Goal: Task Accomplishment & Management: Manage account settings

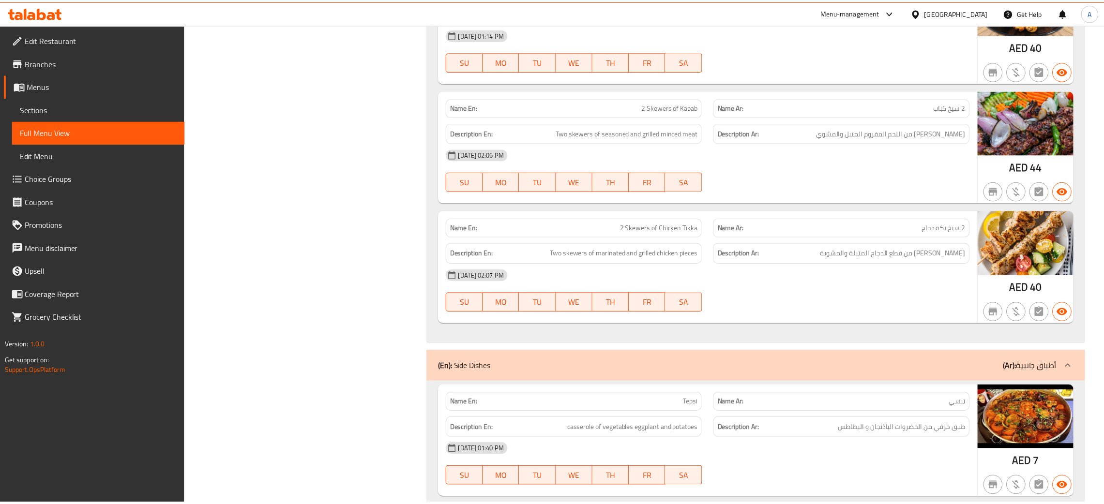
scroll to position [1961, 0]
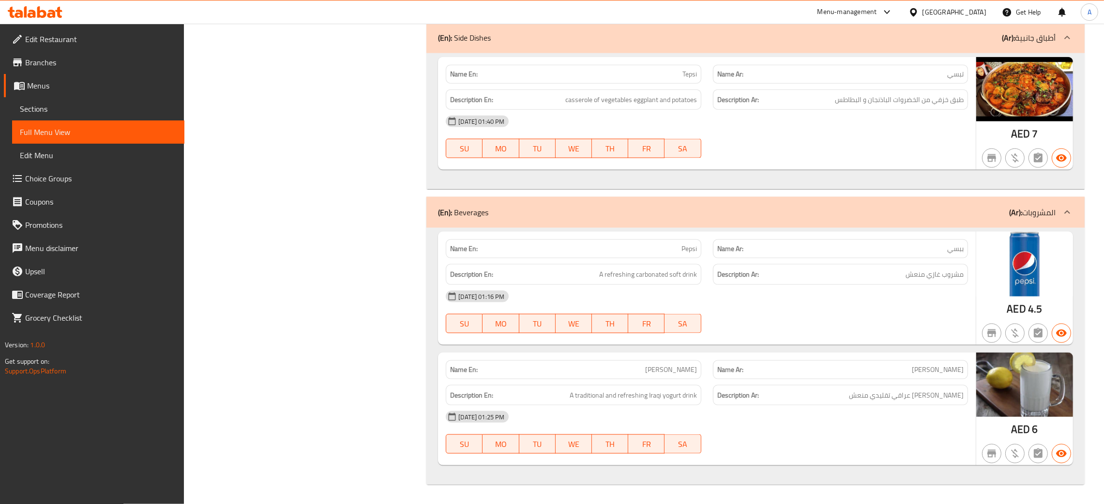
click at [963, 8] on div "[GEOGRAPHIC_DATA]" at bounding box center [955, 12] width 64 height 11
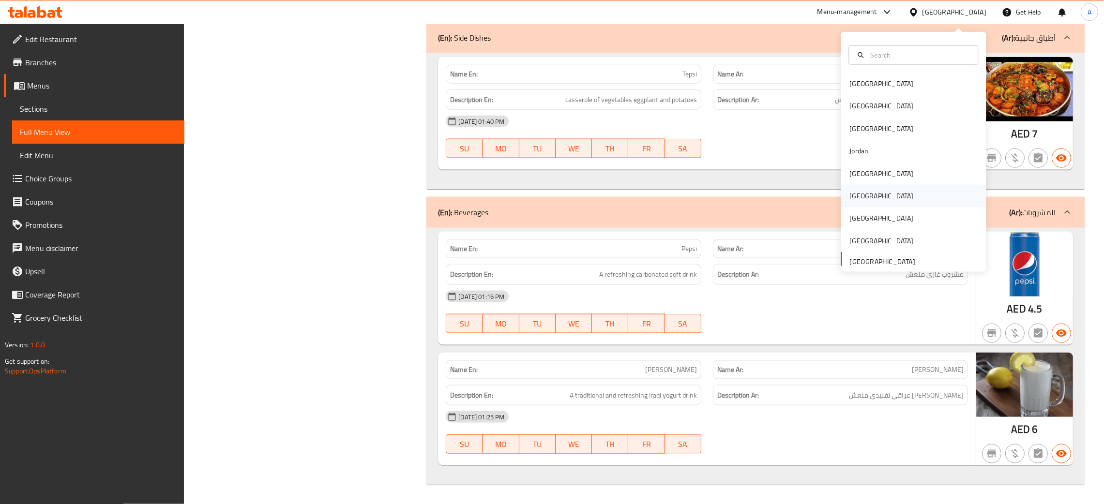
click at [864, 190] on div "[GEOGRAPHIC_DATA]" at bounding box center [913, 196] width 145 height 22
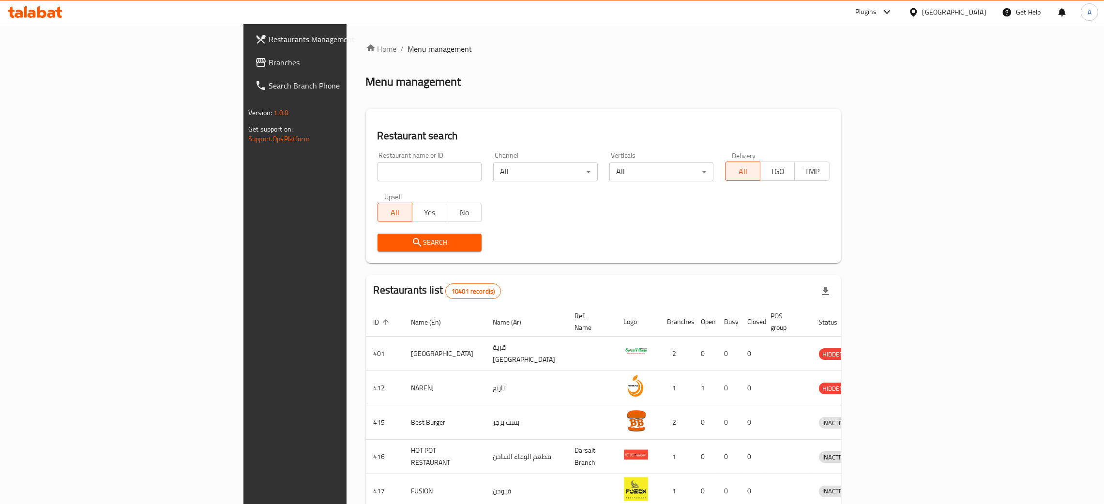
click at [378, 177] on input "search" at bounding box center [430, 171] width 105 height 19
paste input "Karak foam"
type input "Karak foam"
click button "Search" at bounding box center [430, 243] width 105 height 18
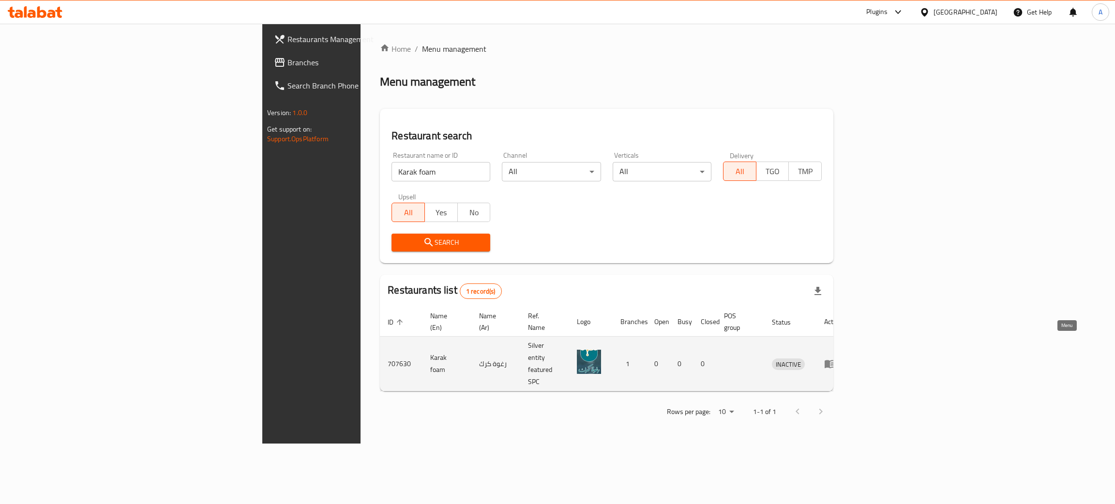
click at [836, 361] on icon "enhanced table" at bounding box center [830, 365] width 11 height 8
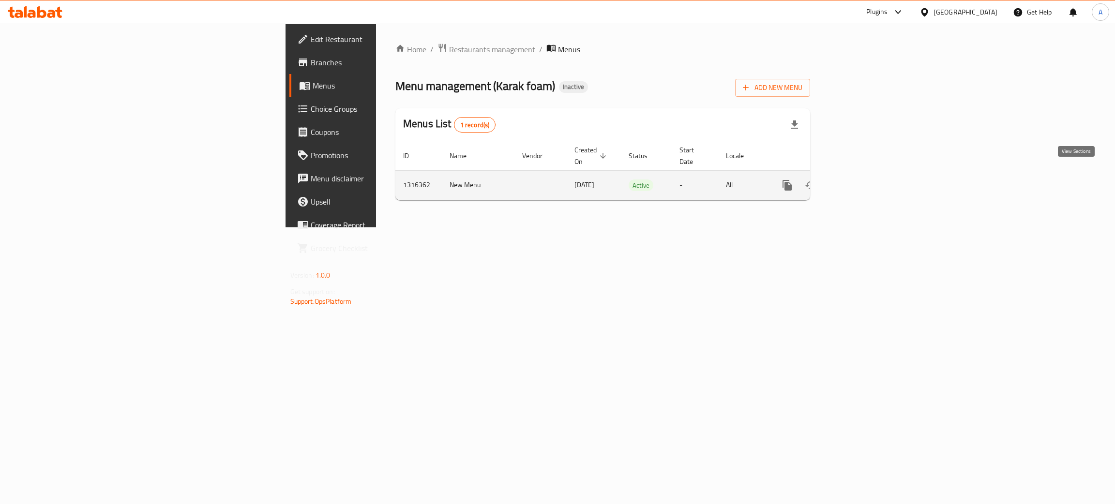
click at [862, 181] on icon "enhanced table" at bounding box center [857, 185] width 9 height 9
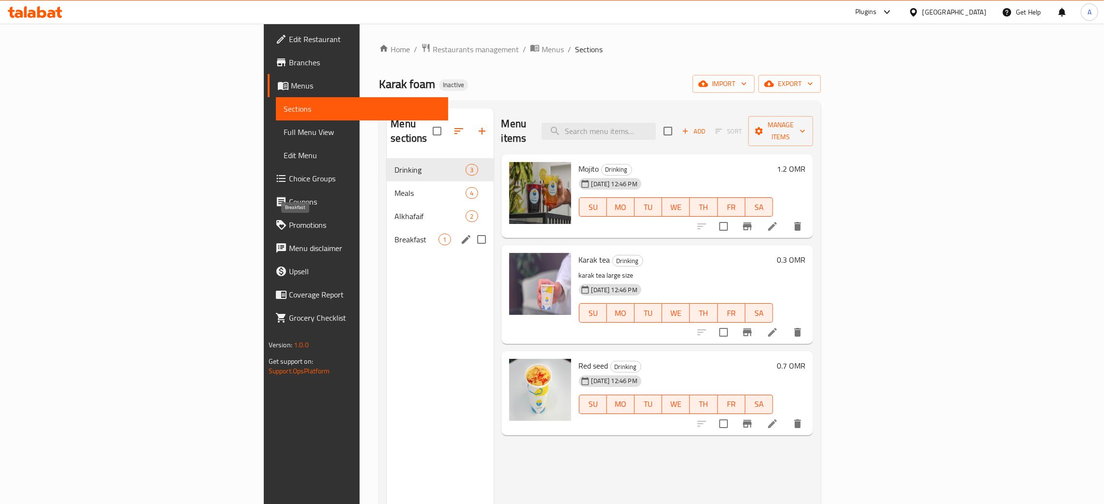
click at [395, 234] on span "Breakfast" at bounding box center [417, 240] width 44 height 12
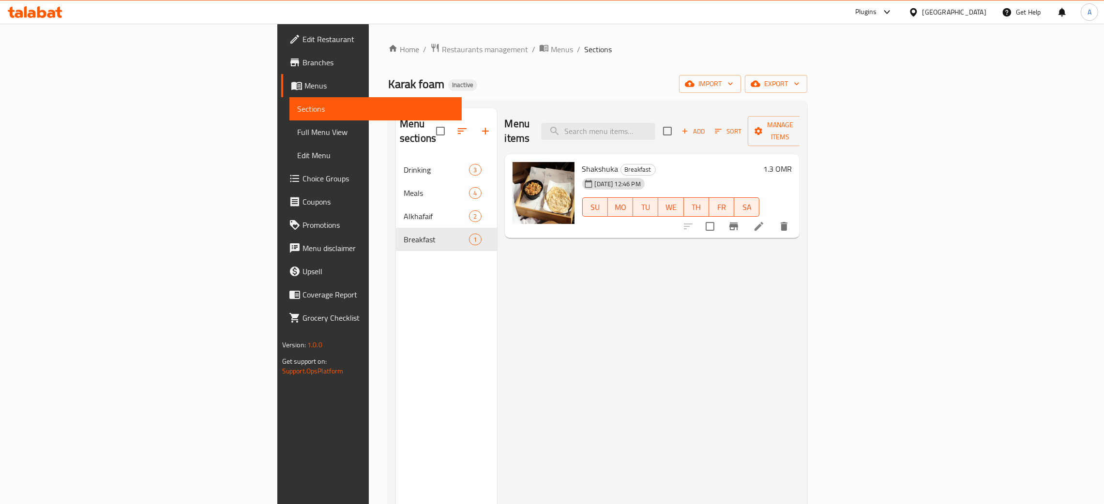
click at [582, 162] on span "Shakshuka" at bounding box center [600, 169] width 36 height 15
copy h6 "Shakshuka"
click at [765, 221] on icon at bounding box center [759, 227] width 12 height 12
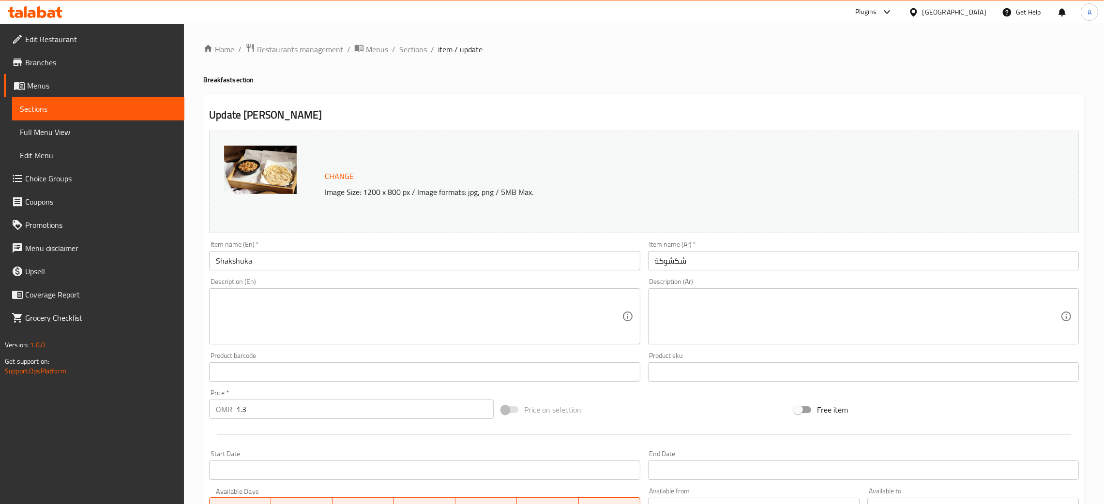
click at [320, 302] on textarea at bounding box center [419, 317] width 406 height 46
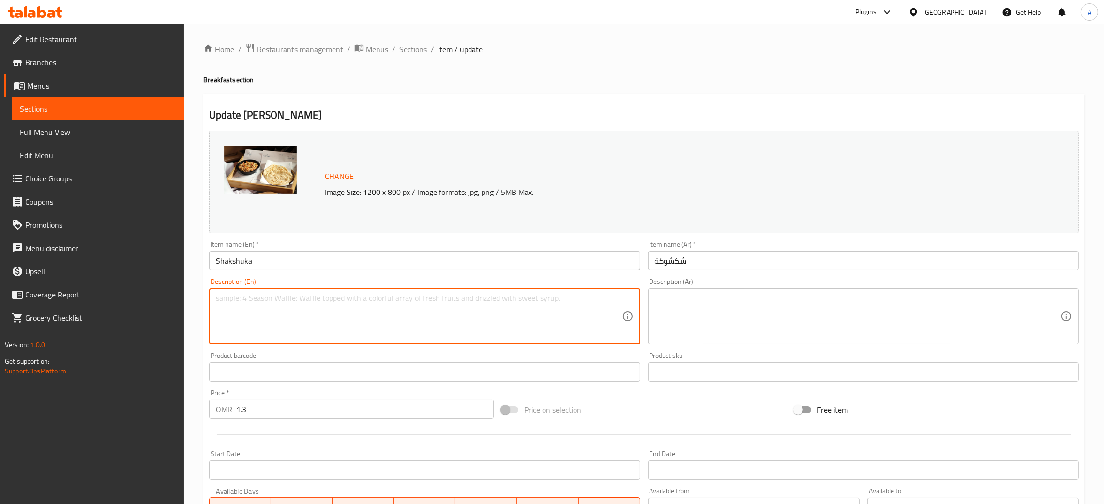
paste textarea "eggs poached, tomato sauce flavored with peppers, onions, and spices"
type textarea "eggs poached, tomato sauce flavored with peppers, onions, and spices"
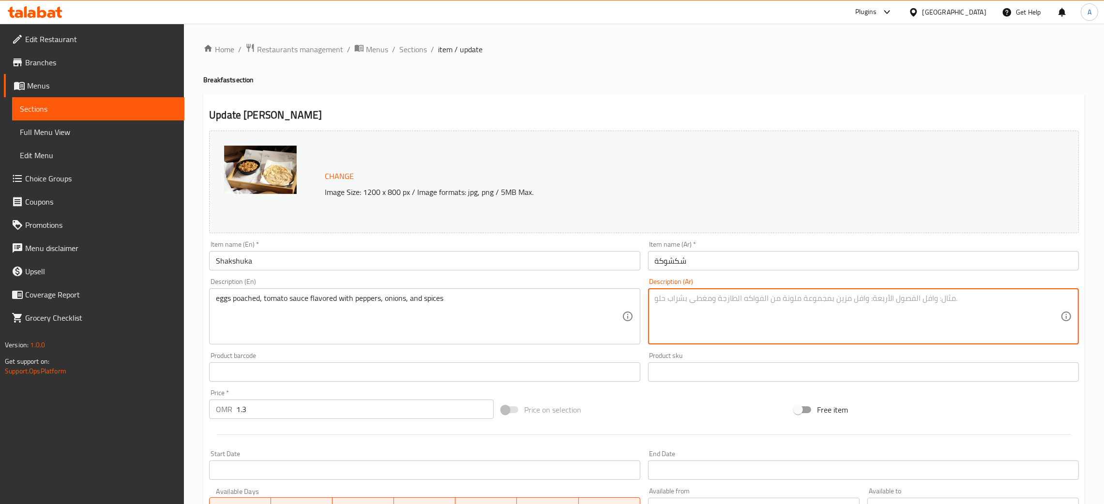
click at [747, 312] on textarea at bounding box center [858, 317] width 406 height 46
paste textarea "بيض مسلوق، صوص طماطم بنكهة الفلفل، البصل والبهارات"
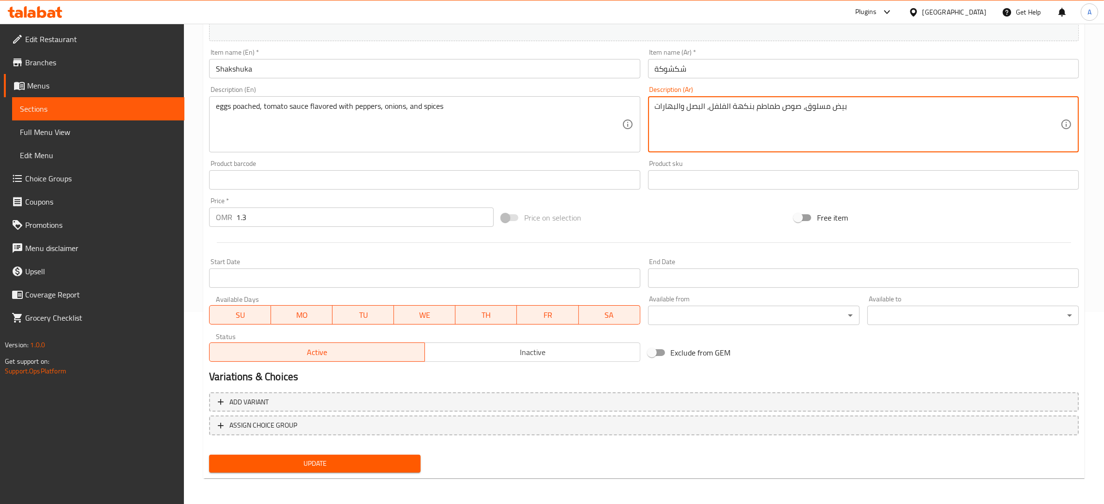
type textarea "بيض مسلوق، صوص طماطم بنكهة الفلفل، البصل والبهارات"
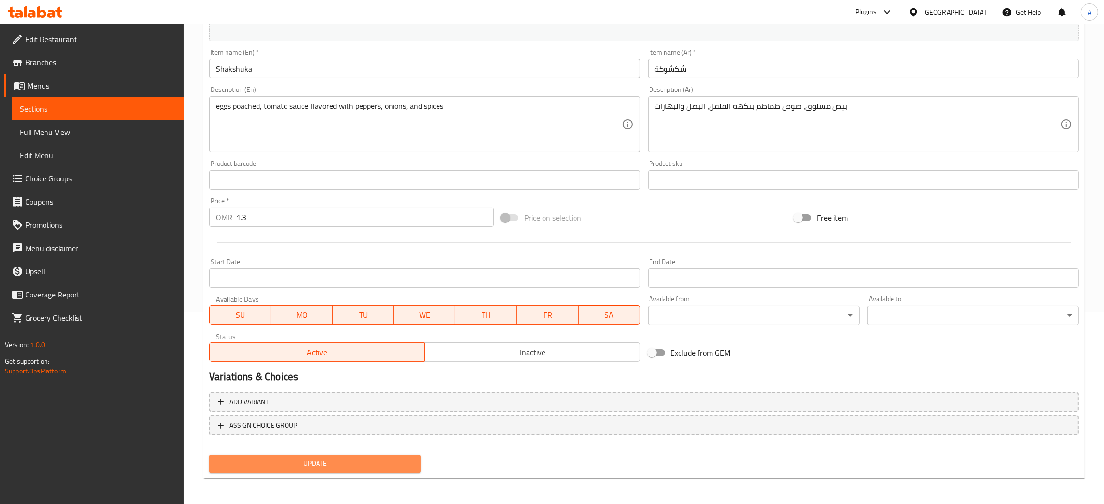
click at [374, 459] on span "Update" at bounding box center [315, 464] width 196 height 12
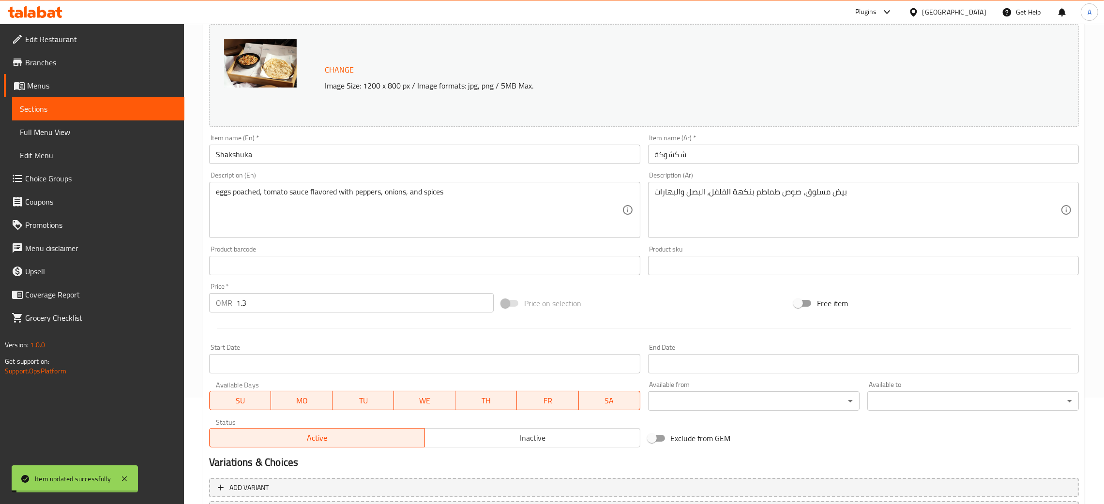
scroll to position [0, 0]
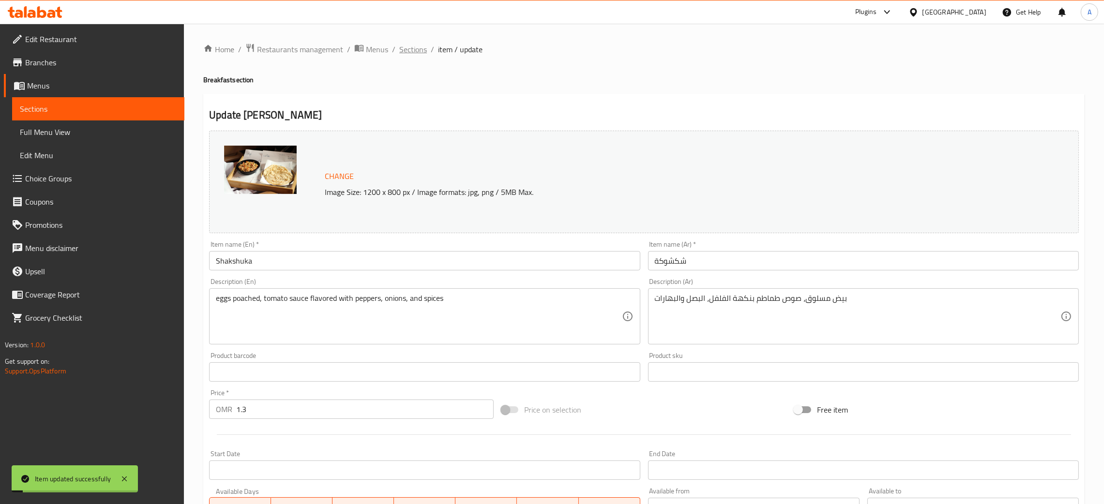
click at [403, 55] on span "Sections" at bounding box center [413, 50] width 28 height 12
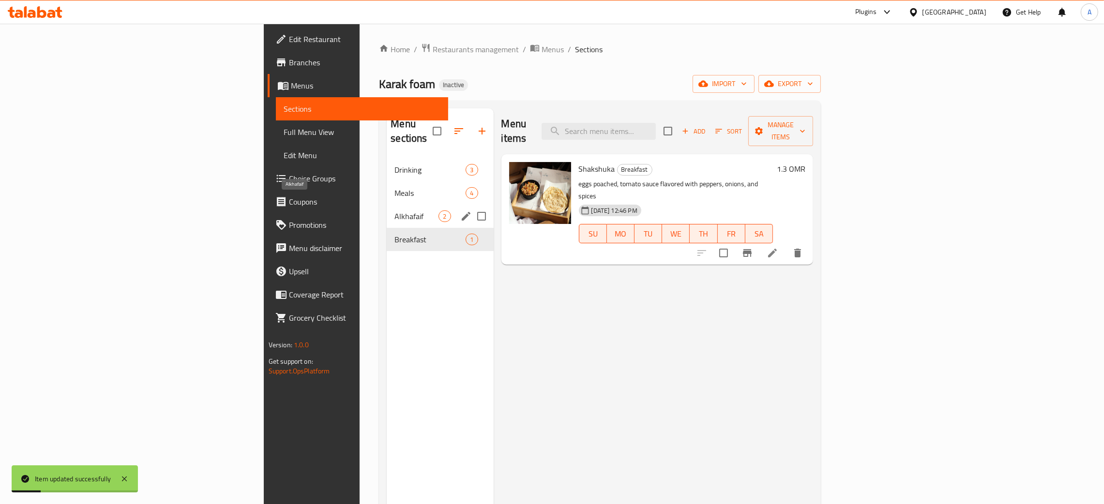
click at [395, 211] on span "Alkhafaif" at bounding box center [417, 217] width 44 height 12
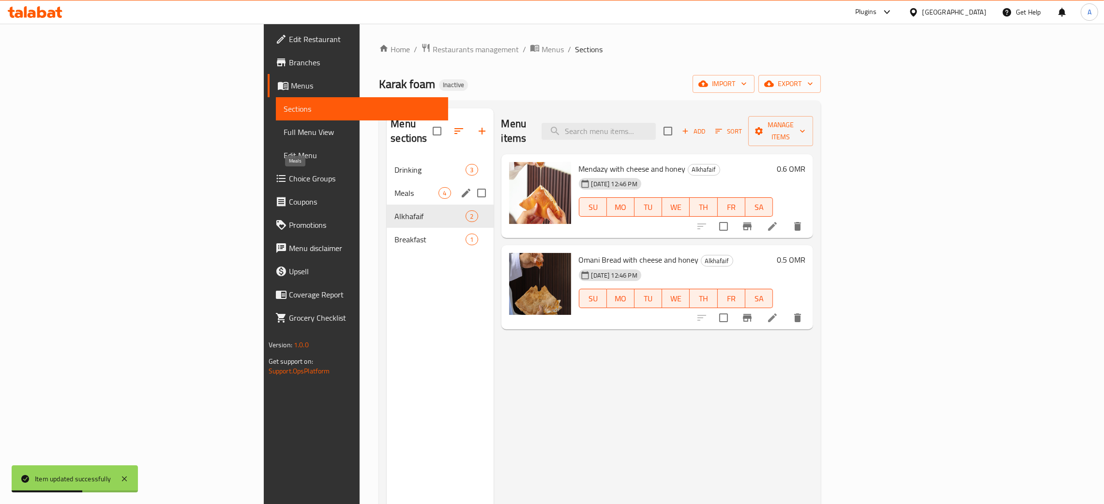
click at [395, 187] on span "Meals" at bounding box center [417, 193] width 44 height 12
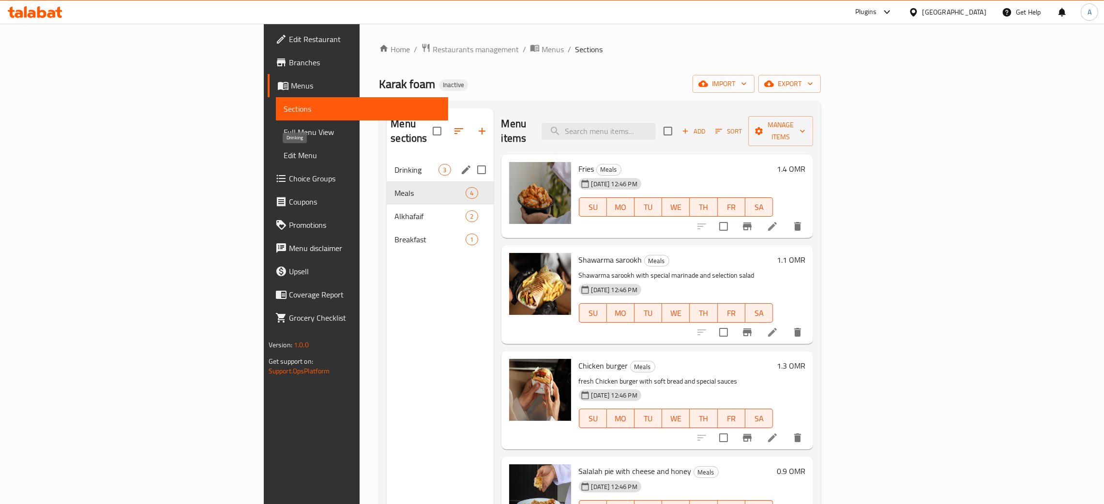
click at [395, 164] on span "Drinking" at bounding box center [417, 170] width 44 height 12
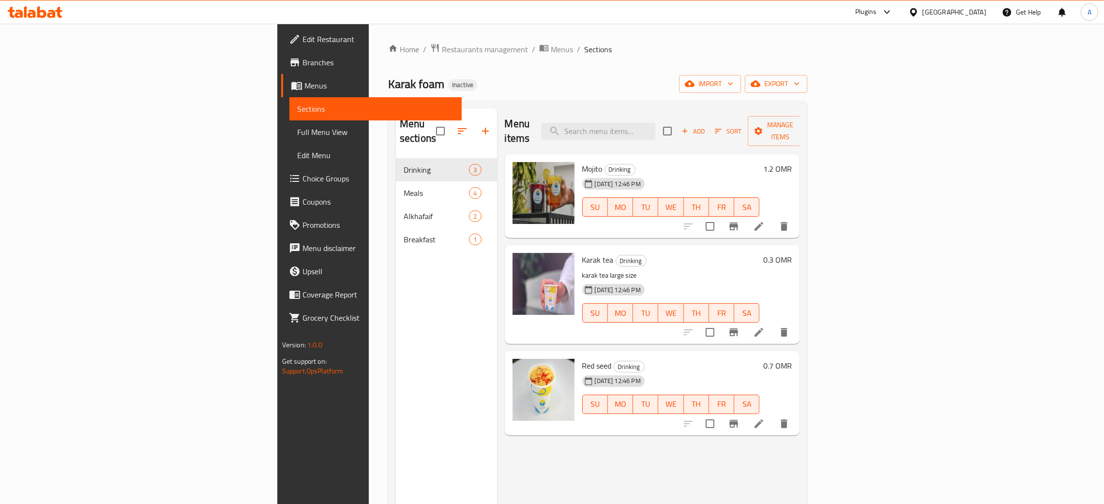
click at [582, 162] on span "Mojito" at bounding box center [592, 169] width 20 height 15
copy h6 "Mojito"
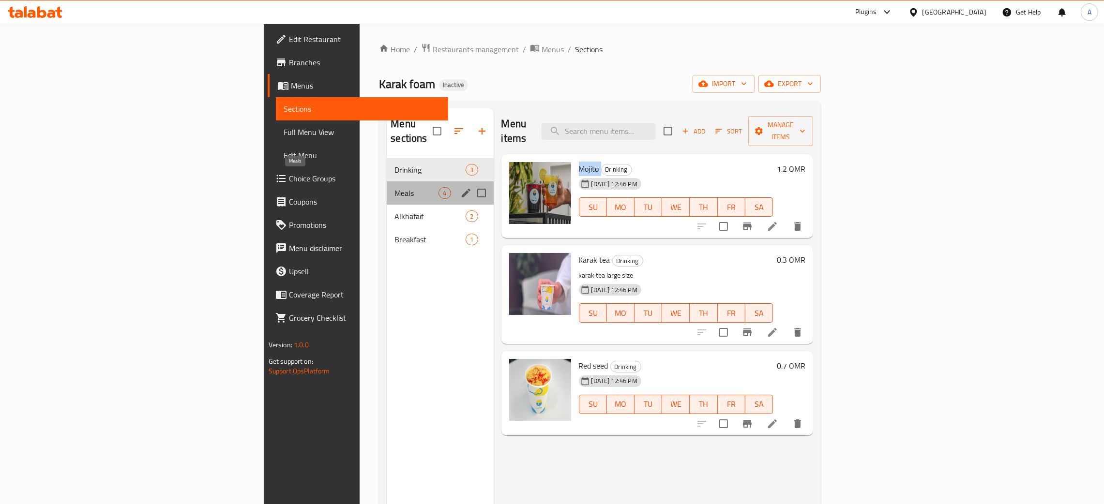
click at [395, 187] on span "Meals" at bounding box center [417, 193] width 44 height 12
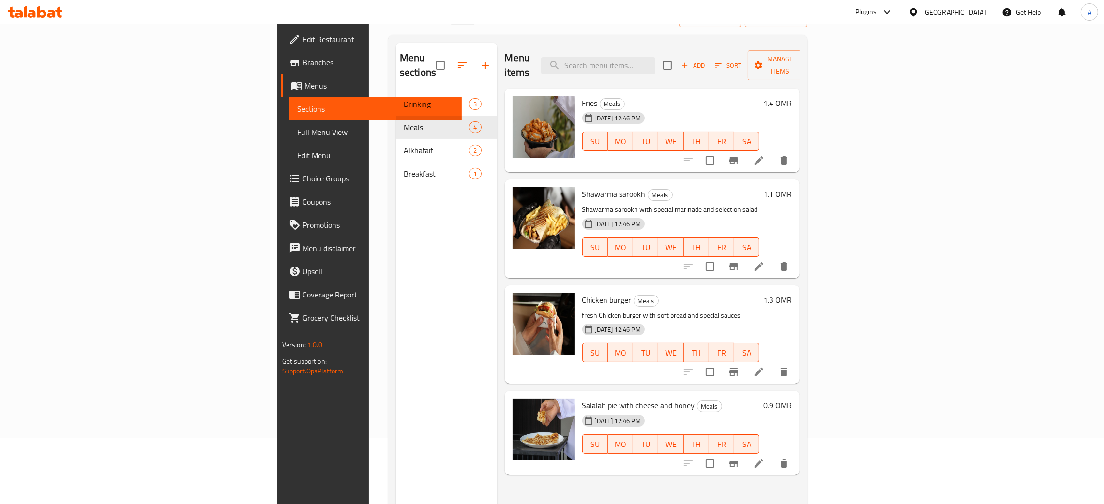
scroll to position [137, 0]
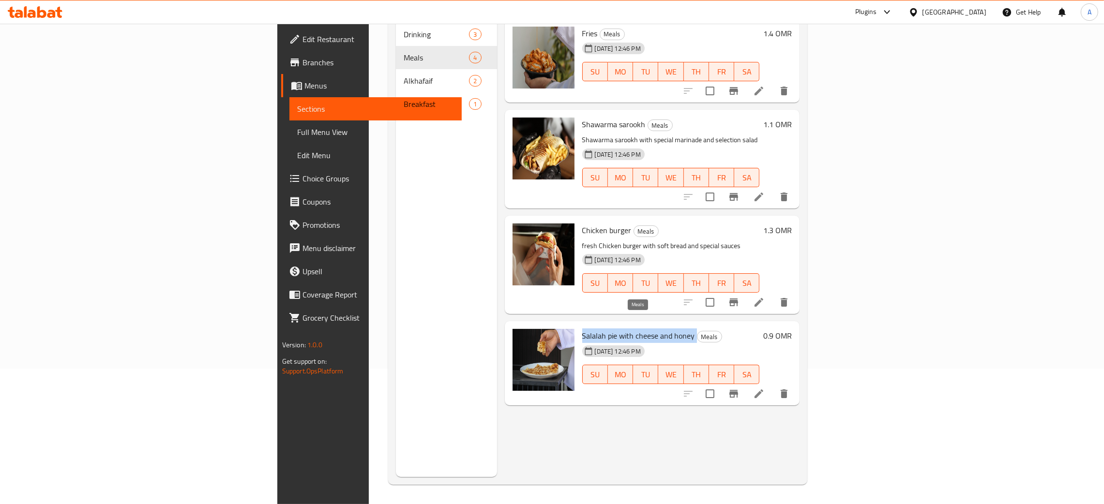
drag, startPoint x: 512, startPoint y: 320, endPoint x: 625, endPoint y: 321, distance: 113.8
click at [625, 325] on div "Salalah pie with cheese and honey Meals [DATE] 12:46 PM SU MO TU WE TH FR SA" at bounding box center [671, 363] width 185 height 76
copy h6 "Salalah pie with cheese and honey"
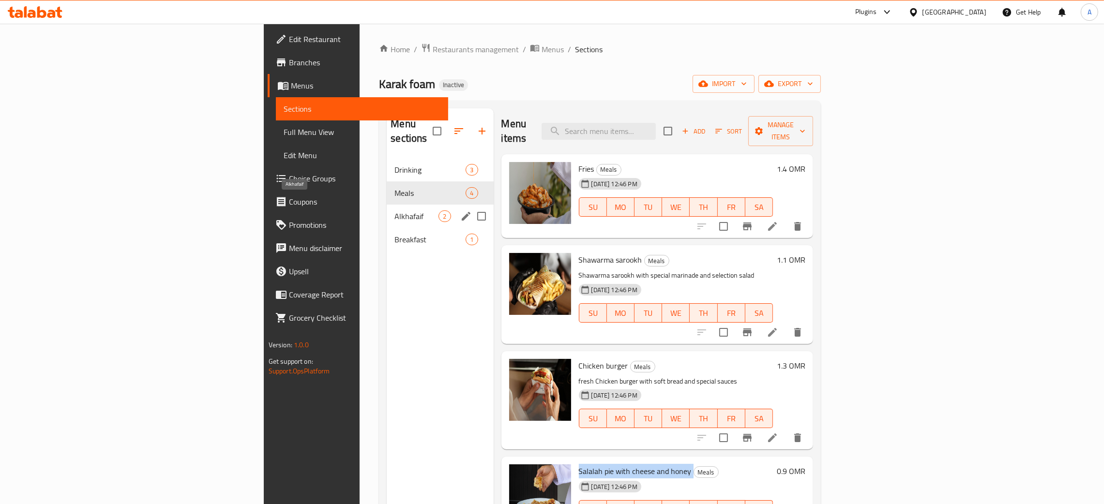
click at [395, 211] on span "Alkhafaif" at bounding box center [417, 217] width 44 height 12
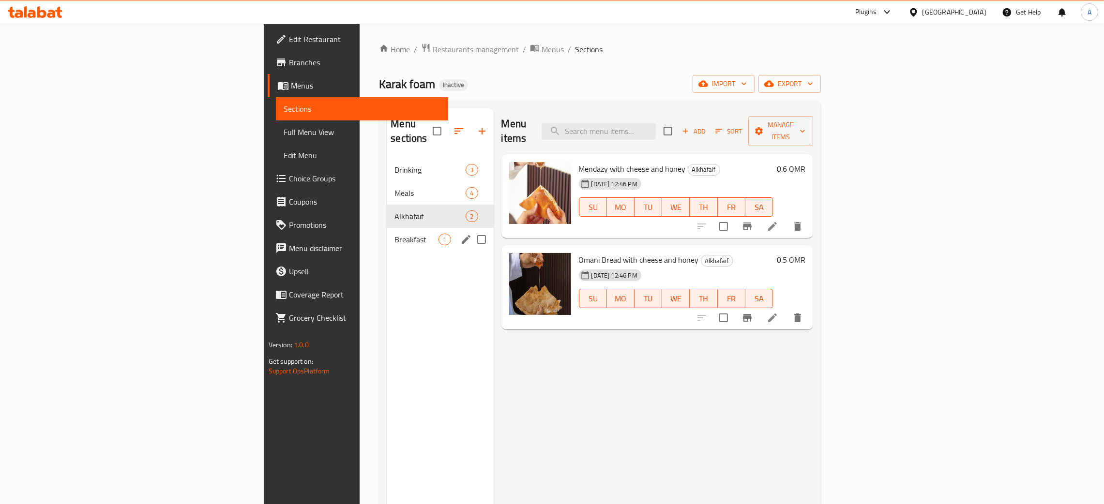
click at [387, 233] on div "Breakfast 1" at bounding box center [440, 239] width 107 height 23
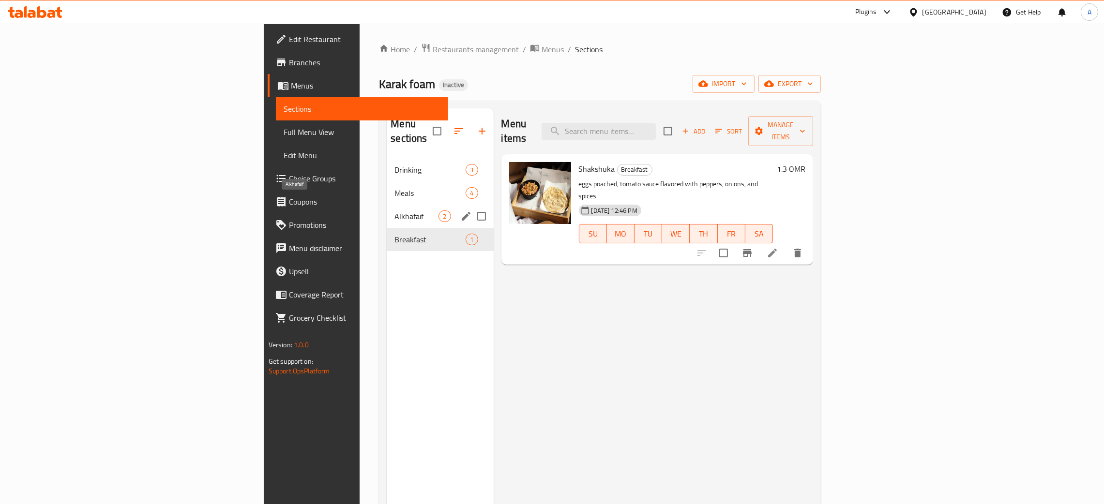
click at [395, 211] on span "Alkhafaif" at bounding box center [417, 217] width 44 height 12
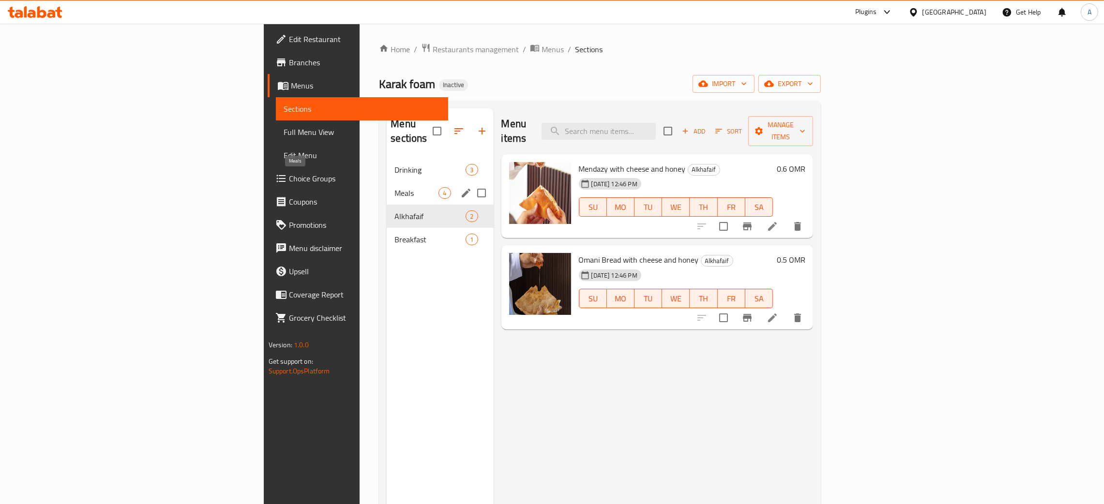
click at [395, 187] on span "Meals" at bounding box center [417, 193] width 44 height 12
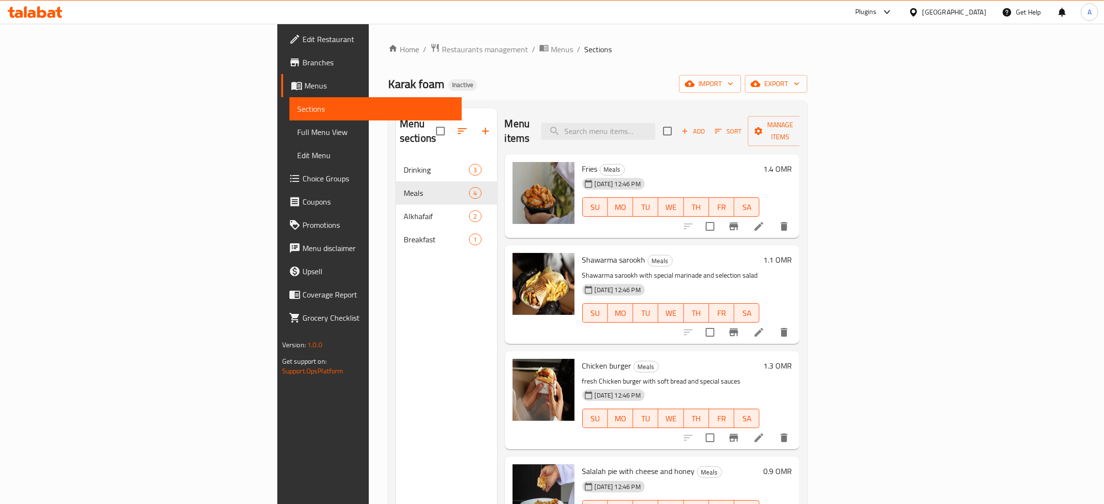
click at [582, 162] on span "Fries" at bounding box center [589, 169] width 15 height 15
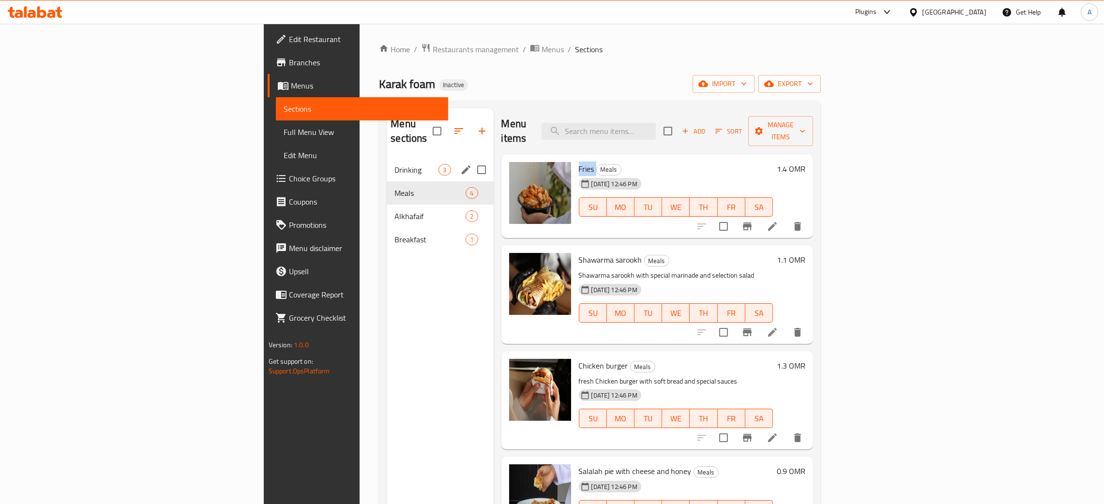
click at [387, 158] on div "Drinking 3" at bounding box center [440, 169] width 107 height 23
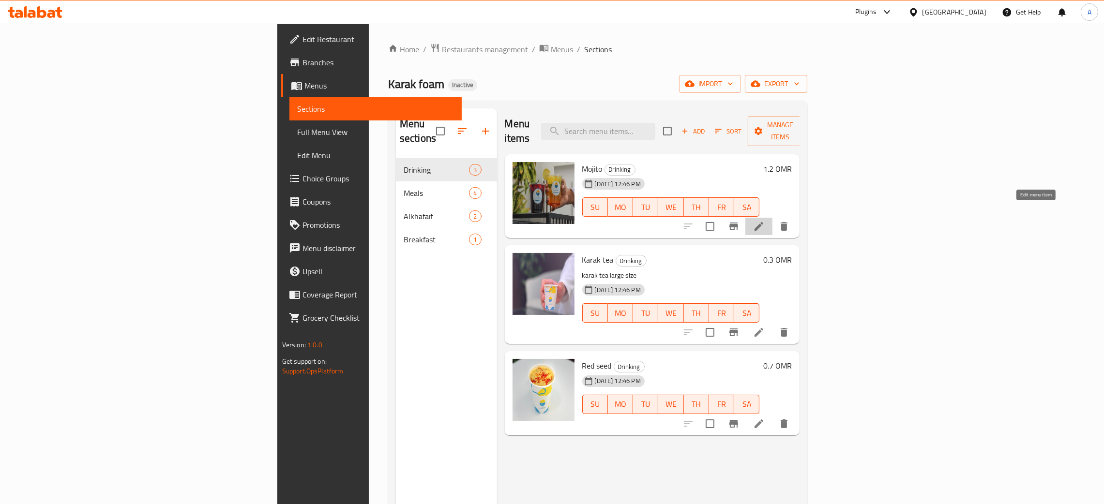
click at [763, 222] on icon at bounding box center [759, 226] width 9 height 9
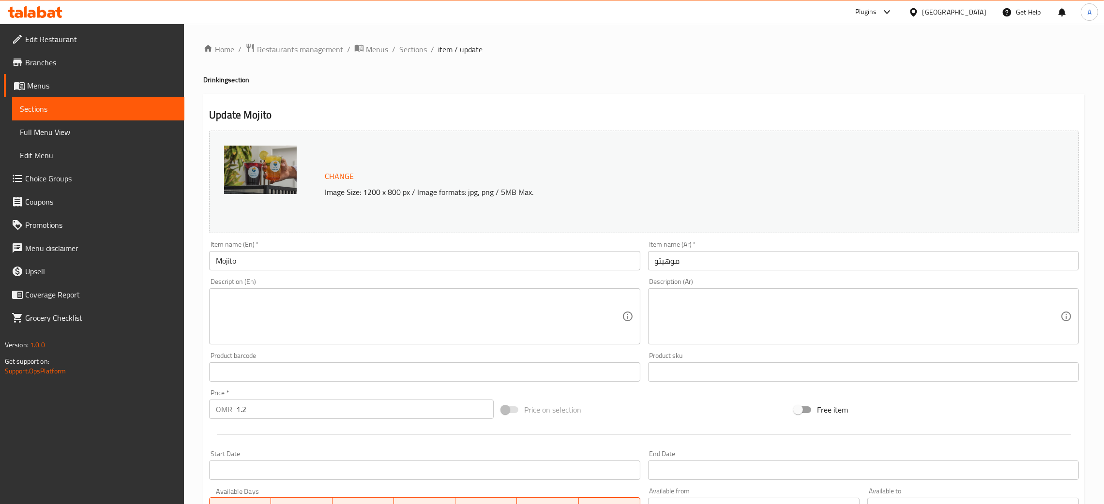
click at [379, 303] on textarea at bounding box center [419, 317] width 406 height 46
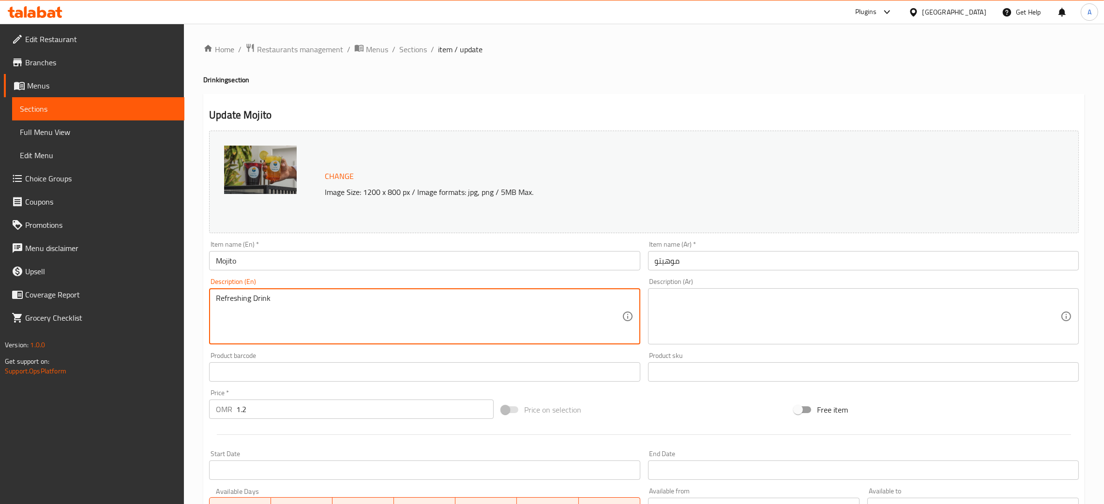
type textarea "Refreshing Drink"
click at [763, 315] on textarea at bounding box center [858, 317] width 406 height 46
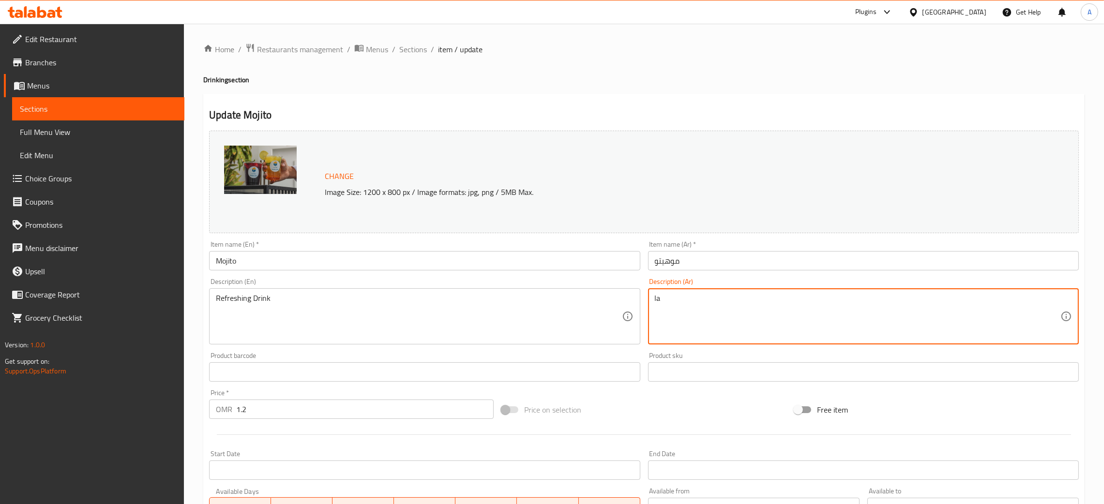
type textarea "l"
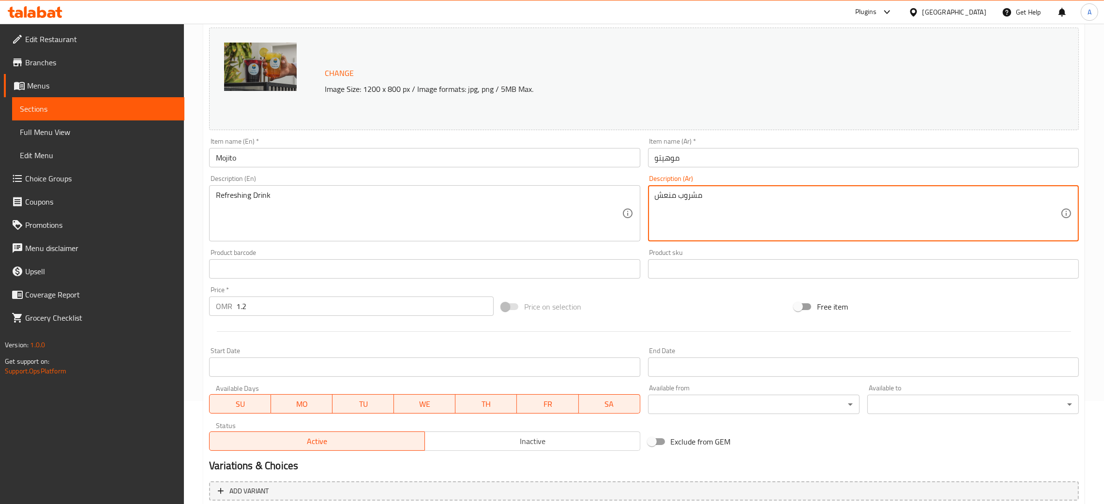
scroll to position [192, 0]
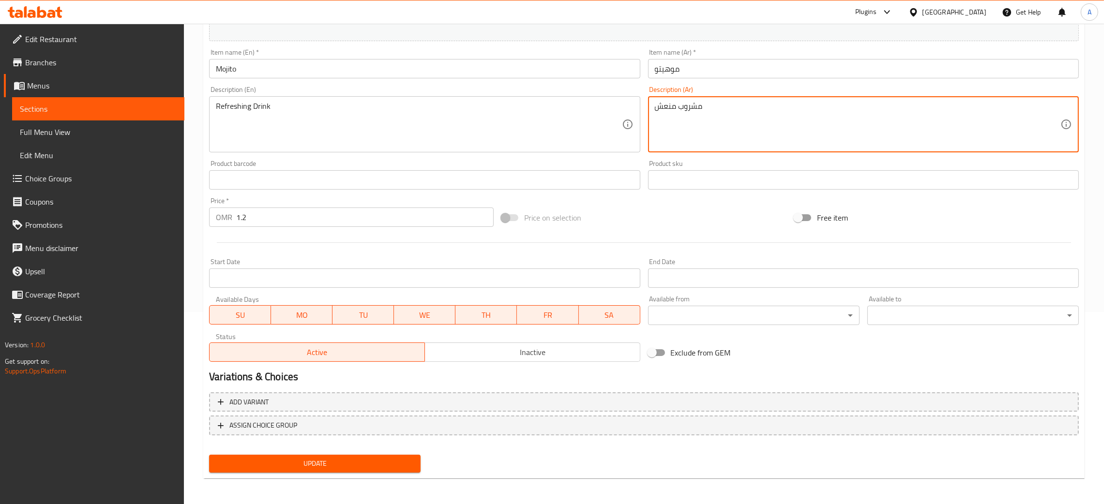
type textarea "مشروب منعش"
click at [400, 474] on div "Update" at bounding box center [314, 464] width 219 height 26
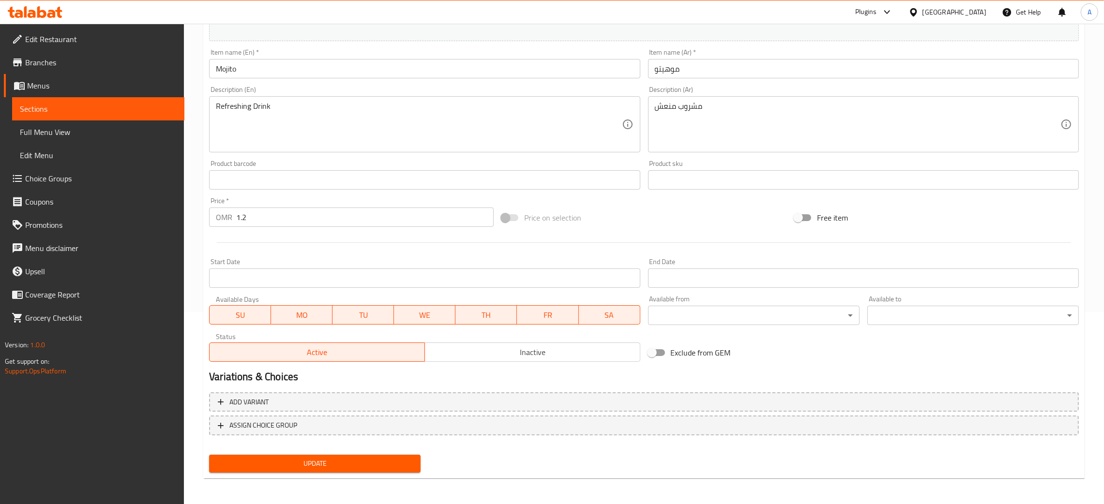
click at [398, 466] on span "Update" at bounding box center [315, 464] width 196 height 12
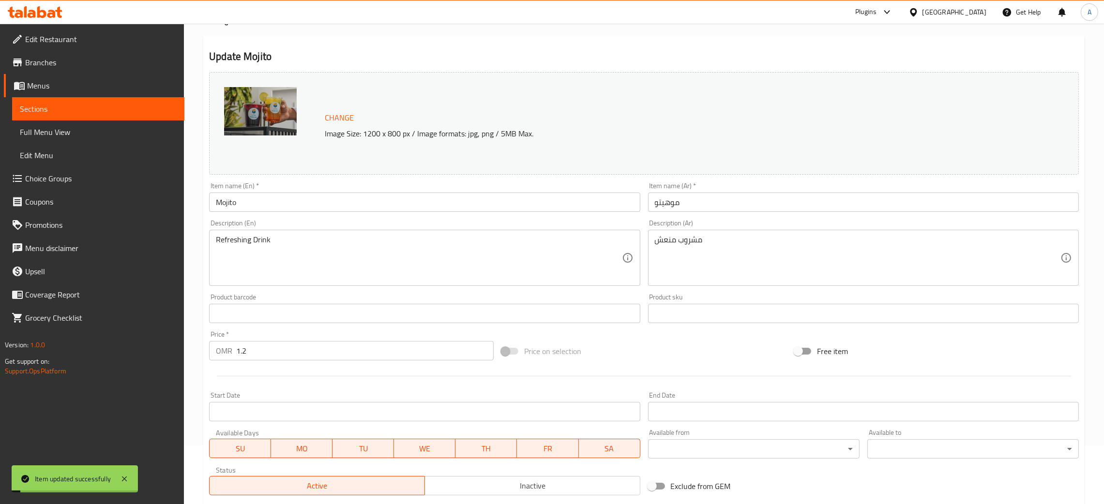
scroll to position [0, 0]
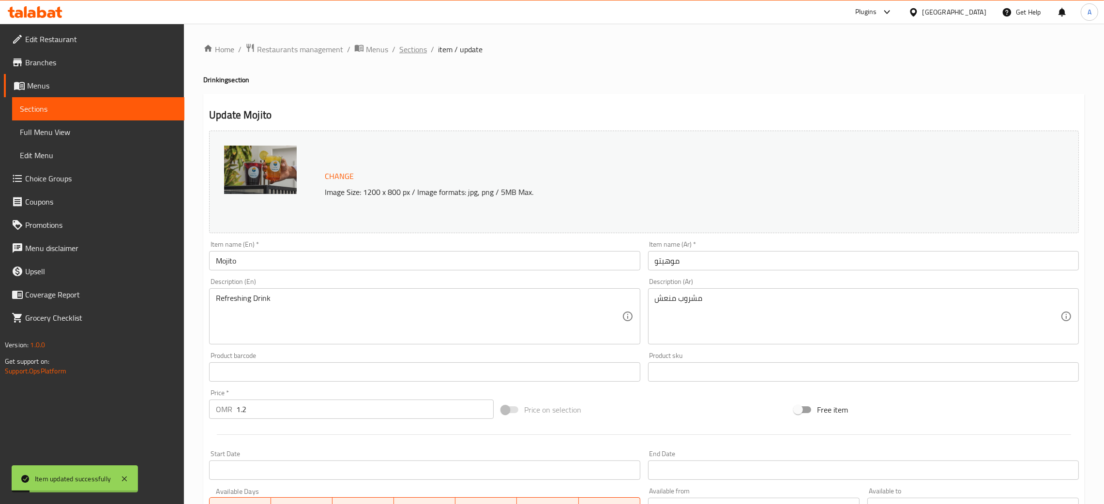
click at [420, 51] on span "Sections" at bounding box center [413, 50] width 28 height 12
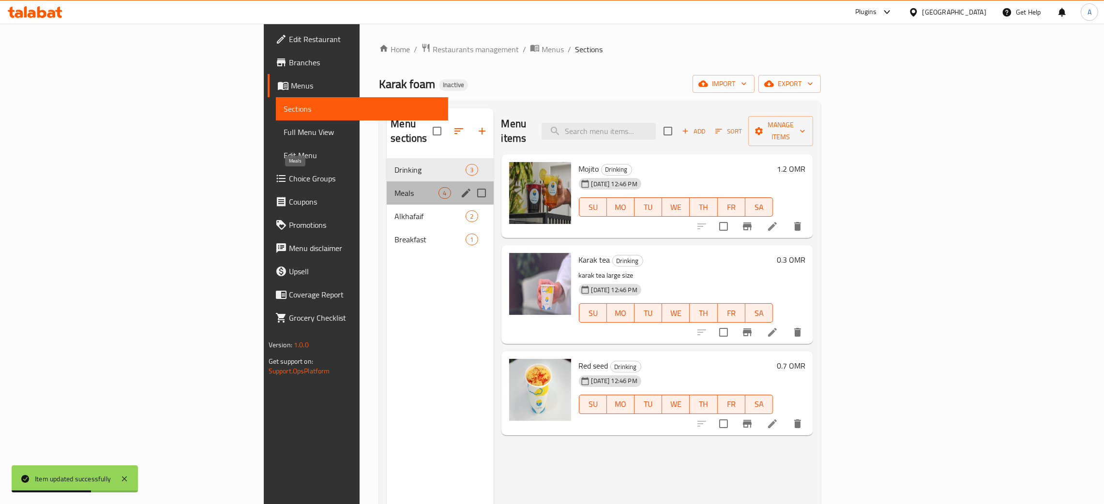
click at [395, 187] on span "Meals" at bounding box center [417, 193] width 44 height 12
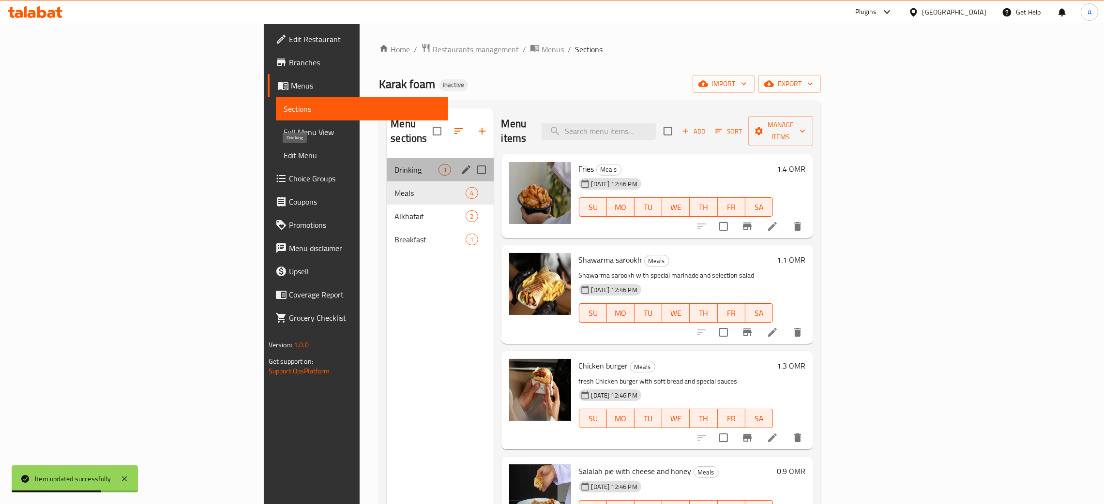
click at [395, 164] on span "Drinking" at bounding box center [417, 170] width 44 height 12
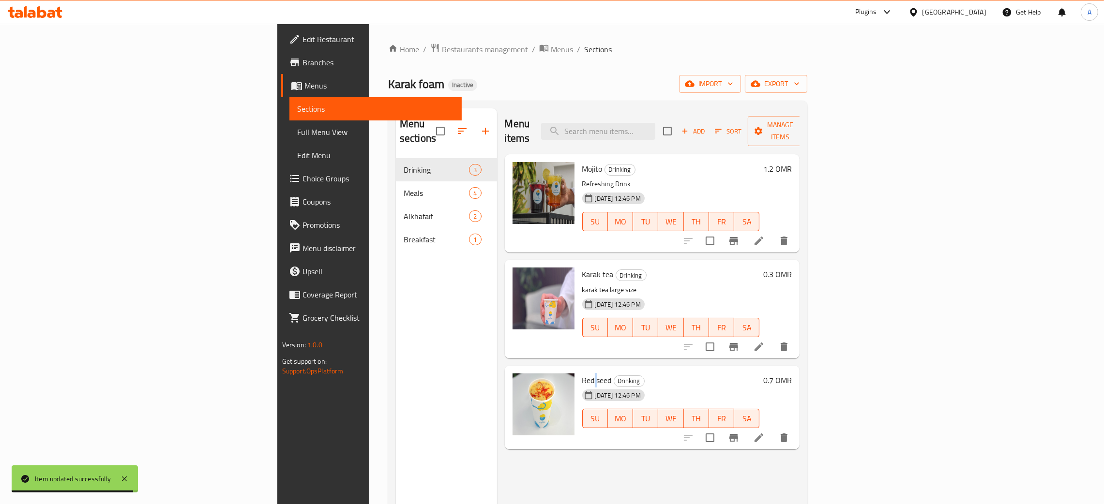
click at [582, 373] on span "Red seed" at bounding box center [597, 380] width 30 height 15
copy h6 "Red seed"
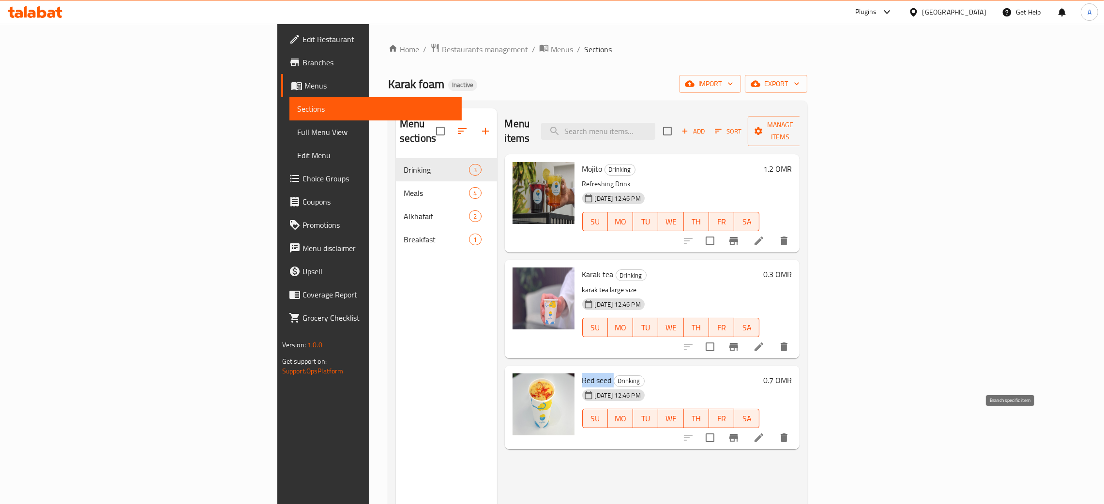
click at [738, 434] on icon "Branch-specific-item" at bounding box center [734, 438] width 9 height 8
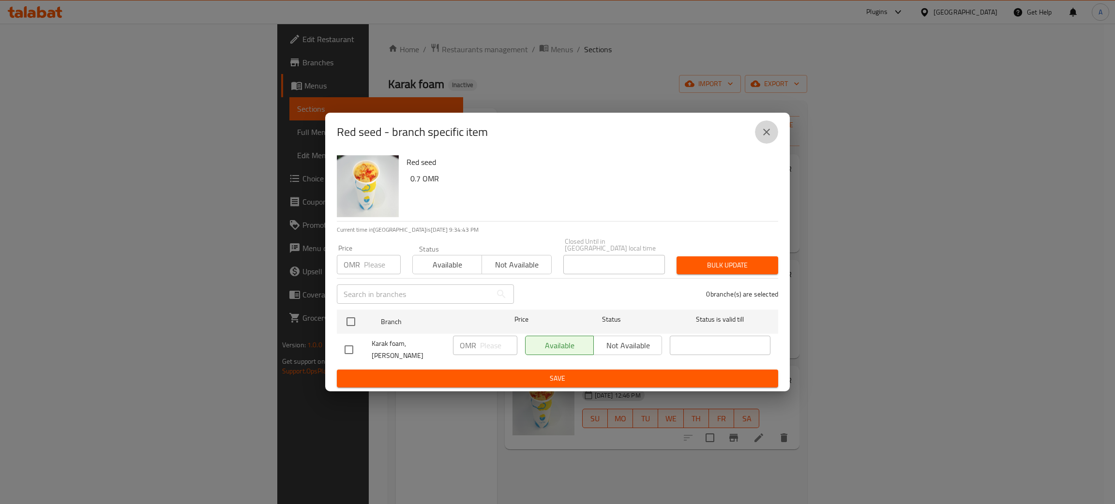
click at [771, 135] on icon "close" at bounding box center [767, 132] width 12 height 12
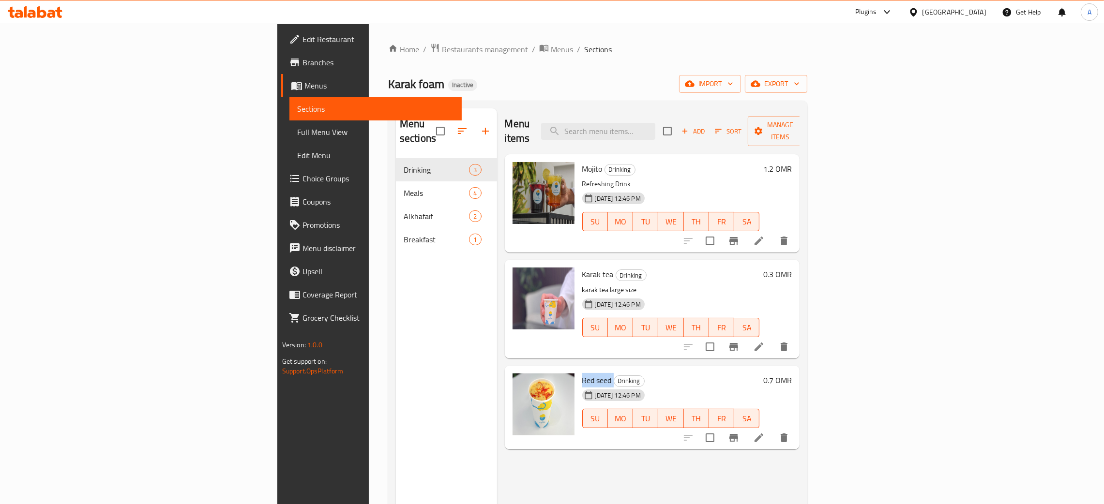
drag, startPoint x: 1022, startPoint y: 420, endPoint x: 1029, endPoint y: 424, distance: 7.8
click at [796, 427] on div at bounding box center [736, 438] width 119 height 23
click at [763, 434] on icon at bounding box center [759, 438] width 9 height 9
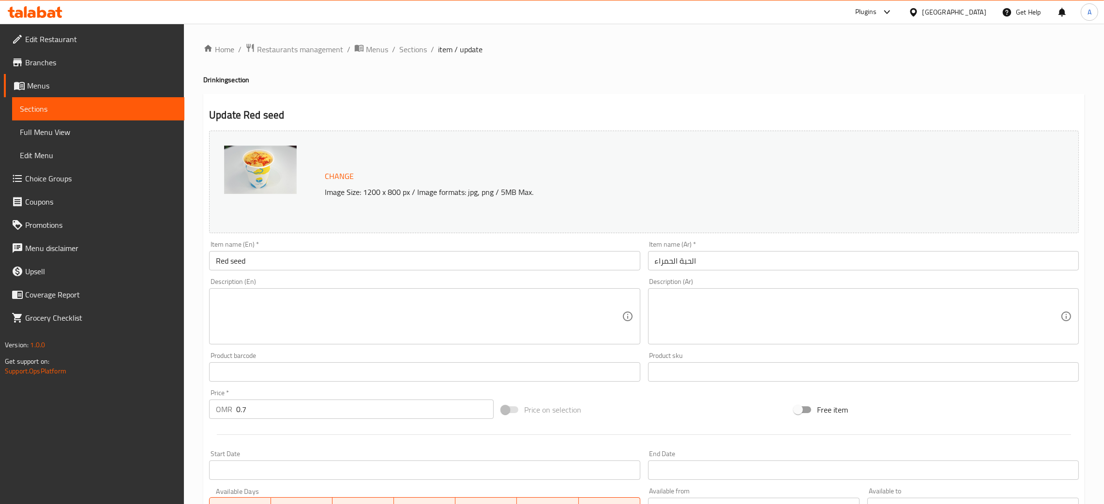
click at [335, 298] on textarea at bounding box center [419, 317] width 406 height 46
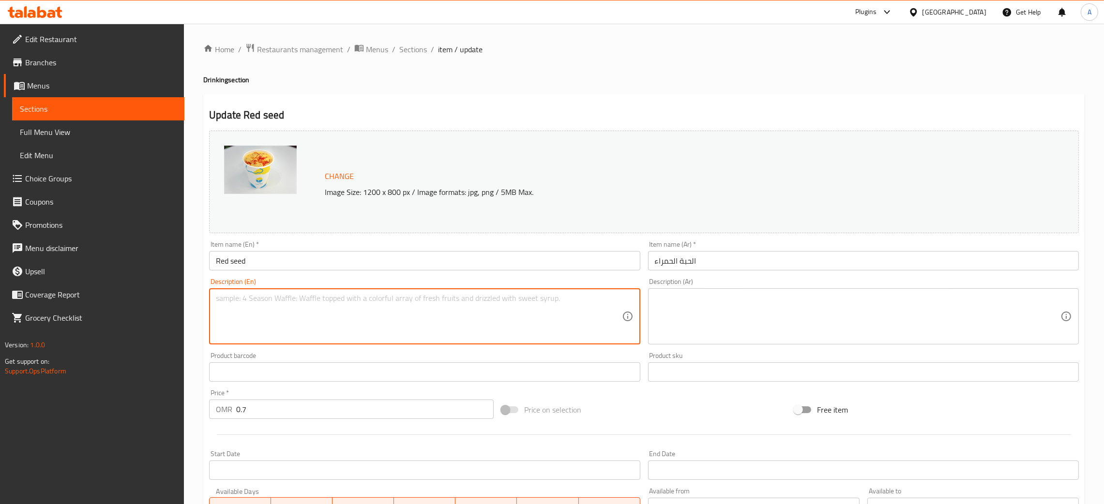
paste textarea "Red Seeds"
drag, startPoint x: 281, startPoint y: 299, endPoint x: 274, endPoint y: 300, distance: 6.8
click at [274, 300] on textarea "Red Seeds, Sugar m Milk" at bounding box center [419, 317] width 406 height 46
click at [309, 295] on textarea "Red Seeds, Sugar , Milk" at bounding box center [419, 317] width 406 height 46
paste textarea "Custard Powder"
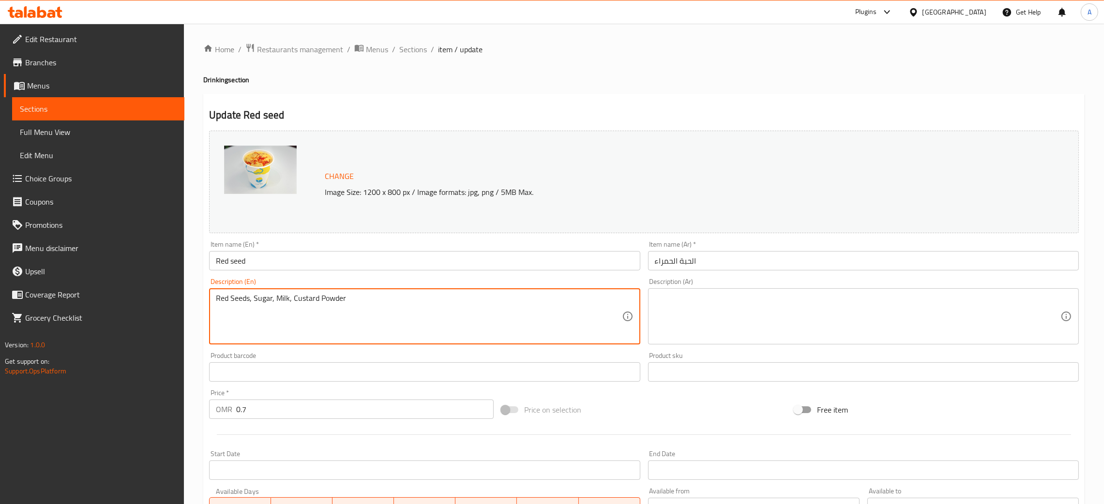
click at [366, 299] on textarea "Red Seeds, Sugar, Milk, Custard Powder" at bounding box center [419, 317] width 406 height 46
paste textarea "Cardamom and Saffron"
type textarea "Red Seeds, Sugar, Milk, Custard Powder, Cardamom and Saffron"
drag, startPoint x: 425, startPoint y: 293, endPoint x: 218, endPoint y: 298, distance: 206.3
click at [217, 298] on div "Red Seeds, Sugar, Milk, Custard Powder, Cardamom and Saffron Description (En)" at bounding box center [424, 317] width 431 height 56
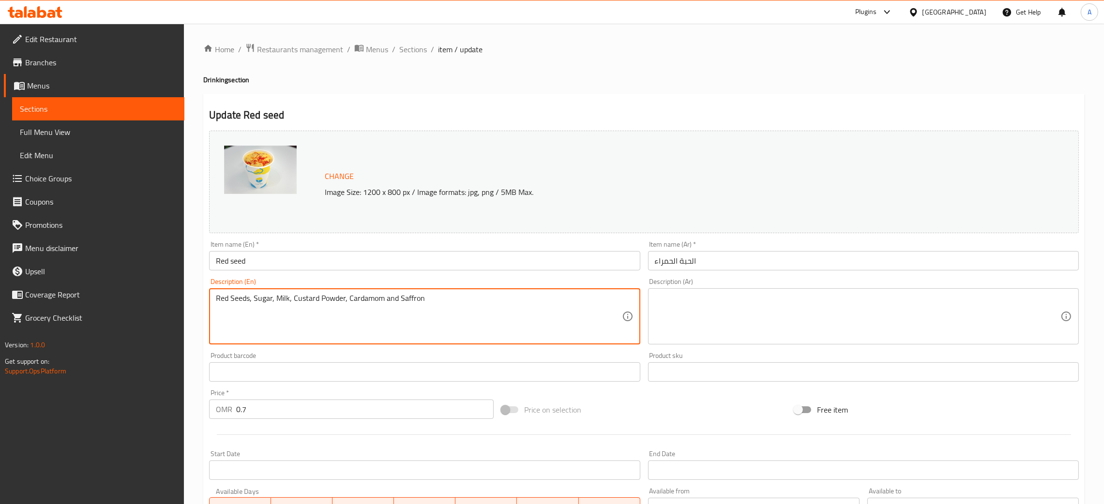
click at [262, 300] on textarea "Red Seeds, Sugar, Milk, Custard Powder, Cardamom and Saffron" at bounding box center [419, 317] width 406 height 46
click at [262, 299] on textarea "Red Seeds, Sugar, Milk, Custard Powder, Cardamom and Saffron" at bounding box center [419, 317] width 406 height 46
click at [907, 297] on textarea at bounding box center [858, 317] width 406 height 46
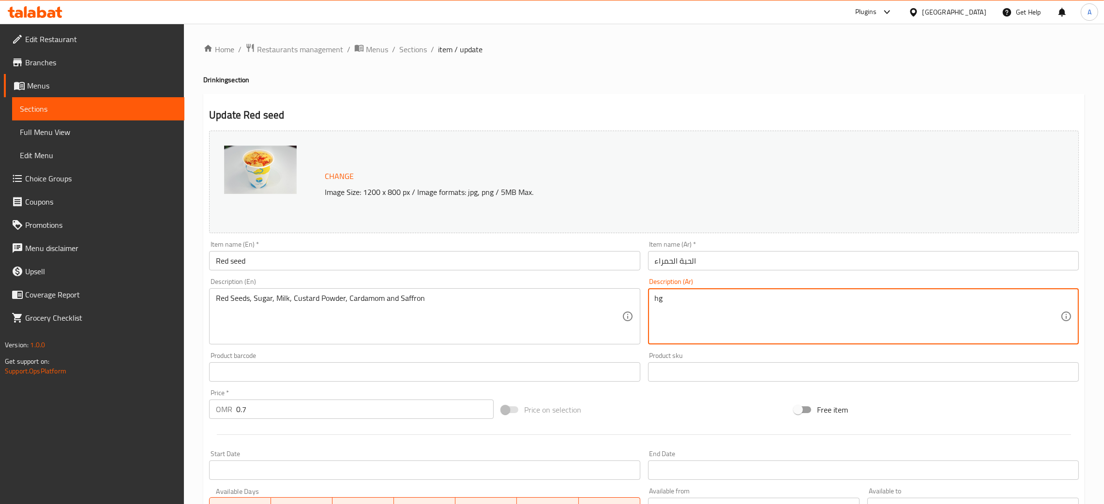
type textarea "h"
type textarea "p"
type textarea "ح"
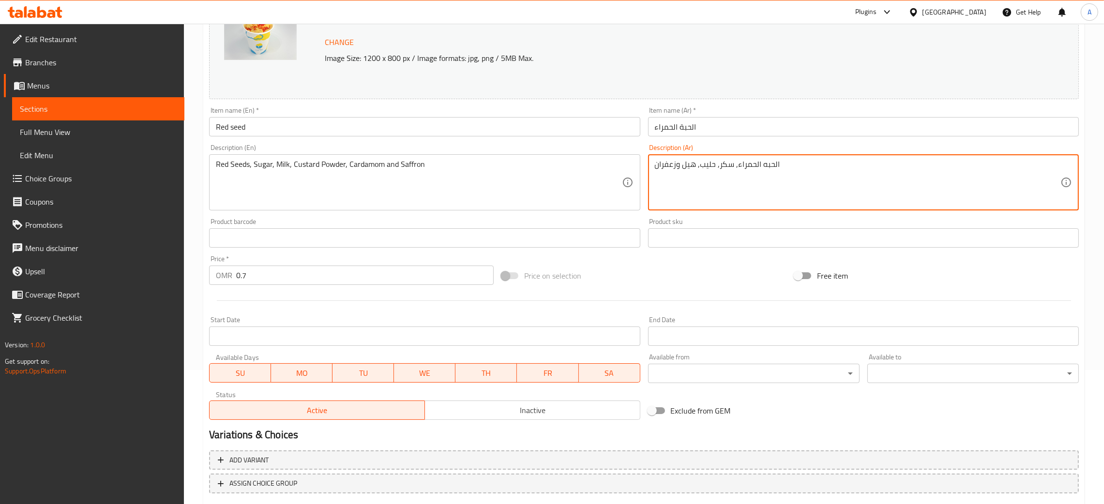
scroll to position [192, 0]
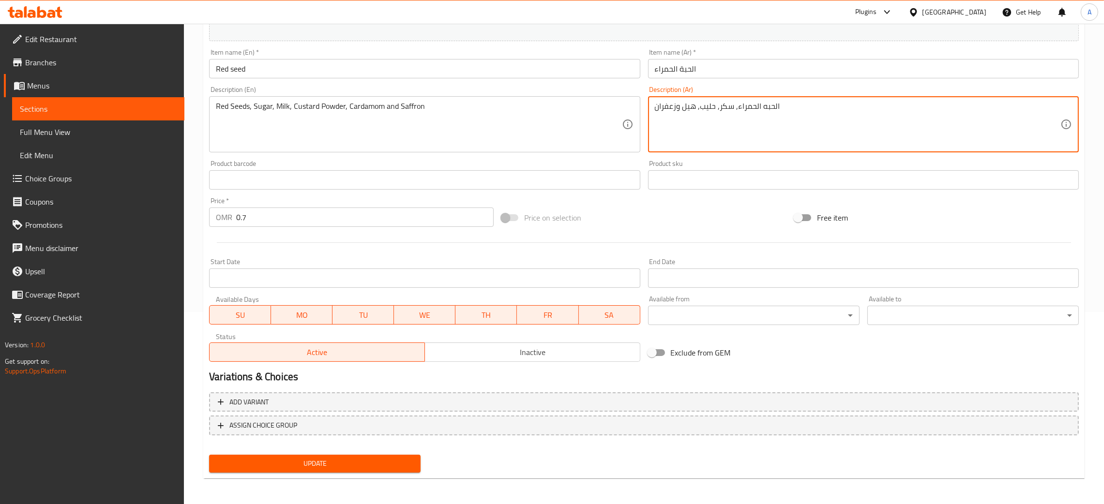
type textarea "الحبه الحمراء, سكر, حليب, هيل وزعفران"
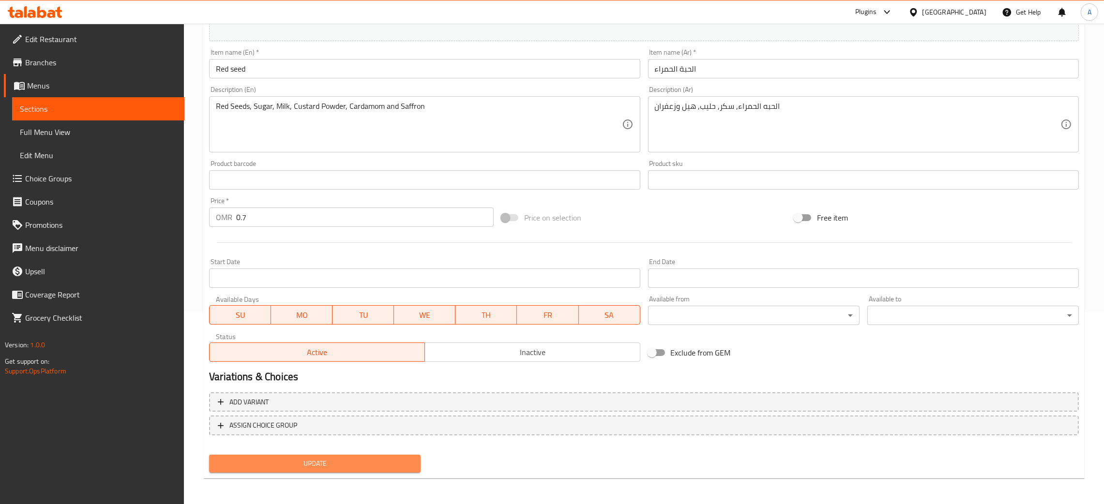
click at [372, 460] on span "Update" at bounding box center [315, 464] width 196 height 12
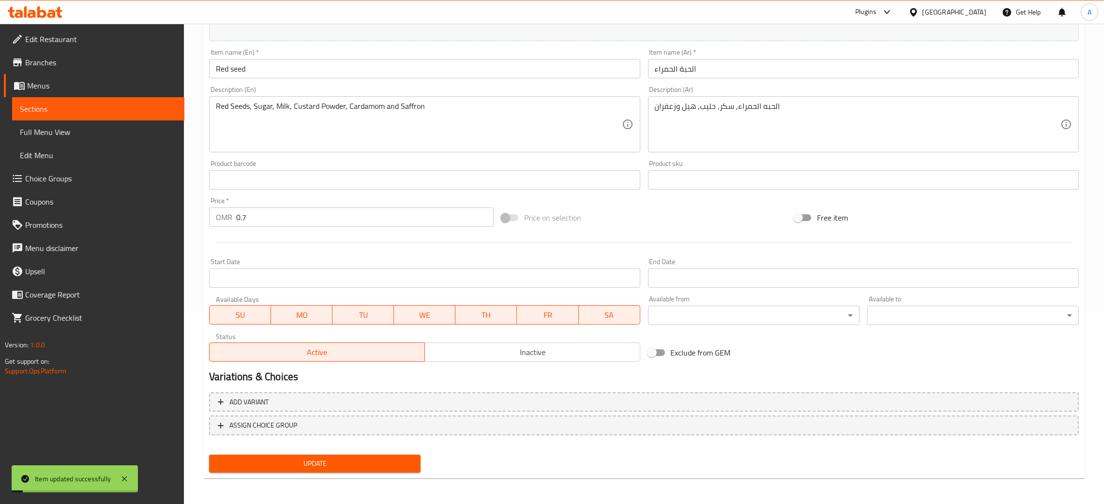
click at [374, 463] on span "Update" at bounding box center [315, 464] width 196 height 12
click at [45, 58] on span "Branches" at bounding box center [101, 63] width 152 height 12
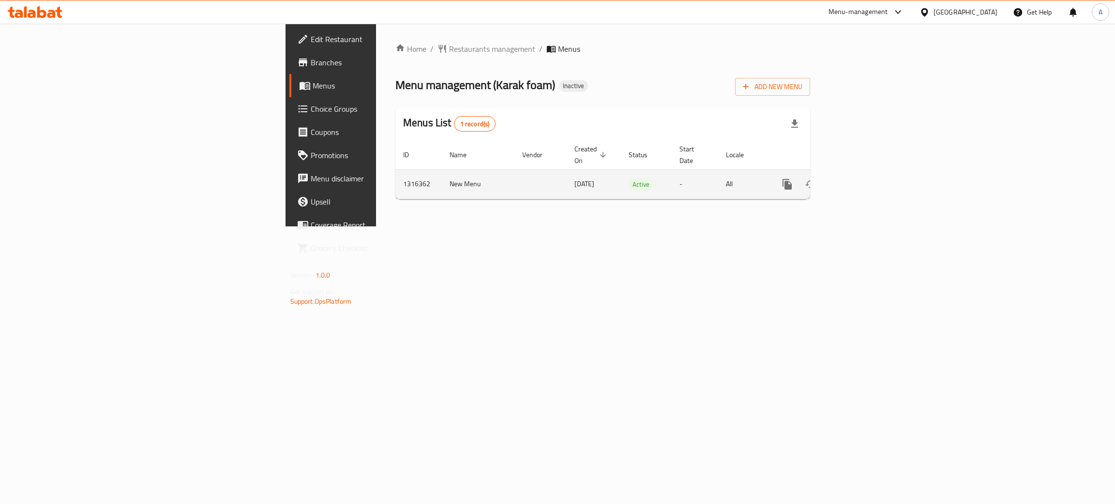
click at [863, 179] on icon "enhanced table" at bounding box center [858, 185] width 12 height 12
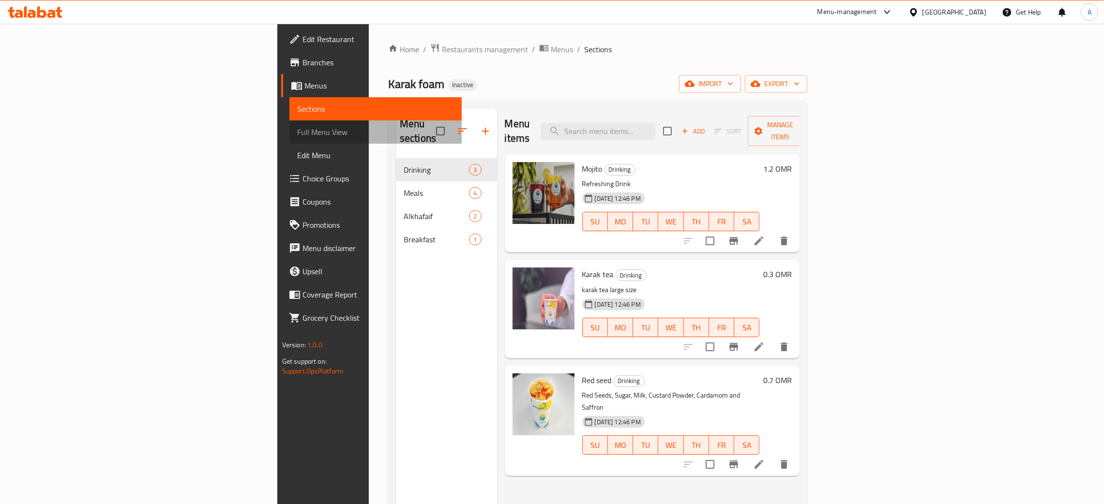
click at [297, 130] on span "Full Menu View" at bounding box center [375, 132] width 157 height 12
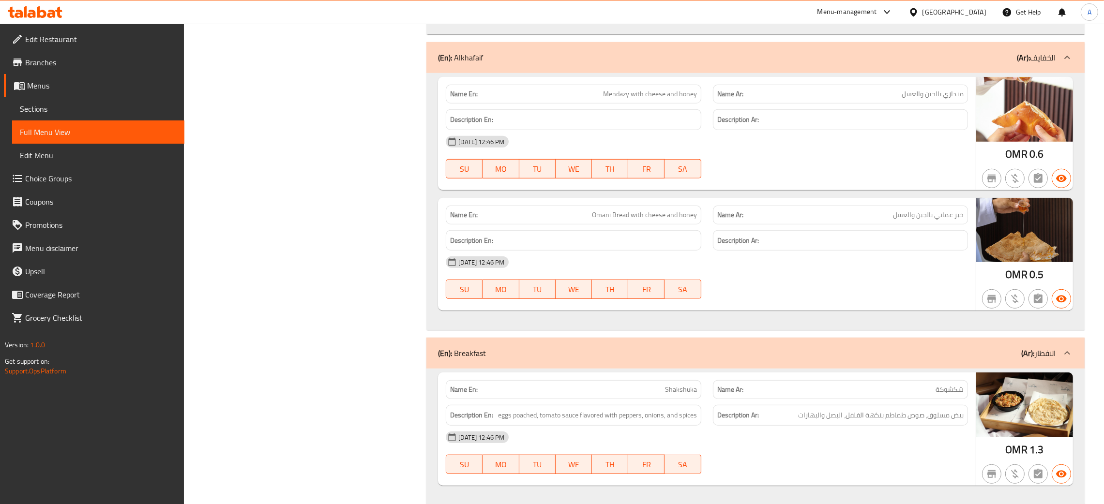
scroll to position [1066, 0]
